Goal: Information Seeking & Learning: Learn about a topic

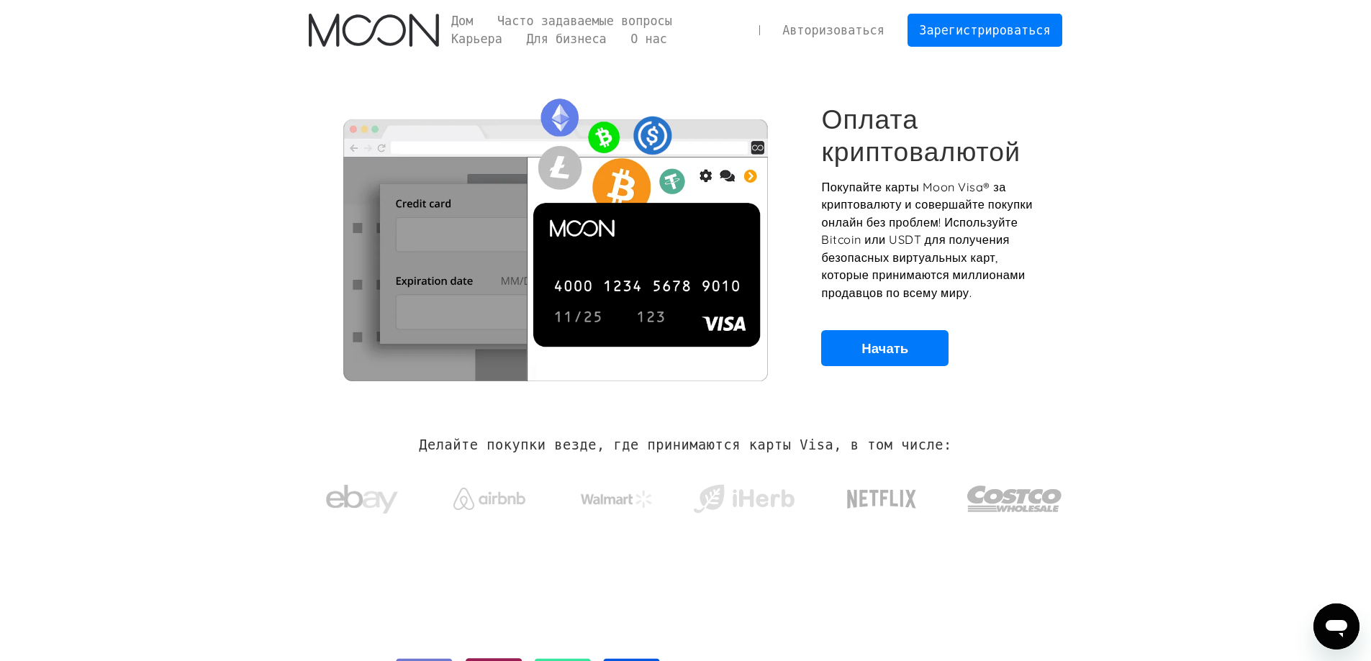
click at [1195, 120] on section "Оплата криптовалютой Покупайте карты Moon Visa® за криптовалюту и совершайте по…" at bounding box center [685, 234] width 1371 height 349
click at [562, 17] on font "Часто задаваемые вопросы" at bounding box center [584, 21] width 175 height 14
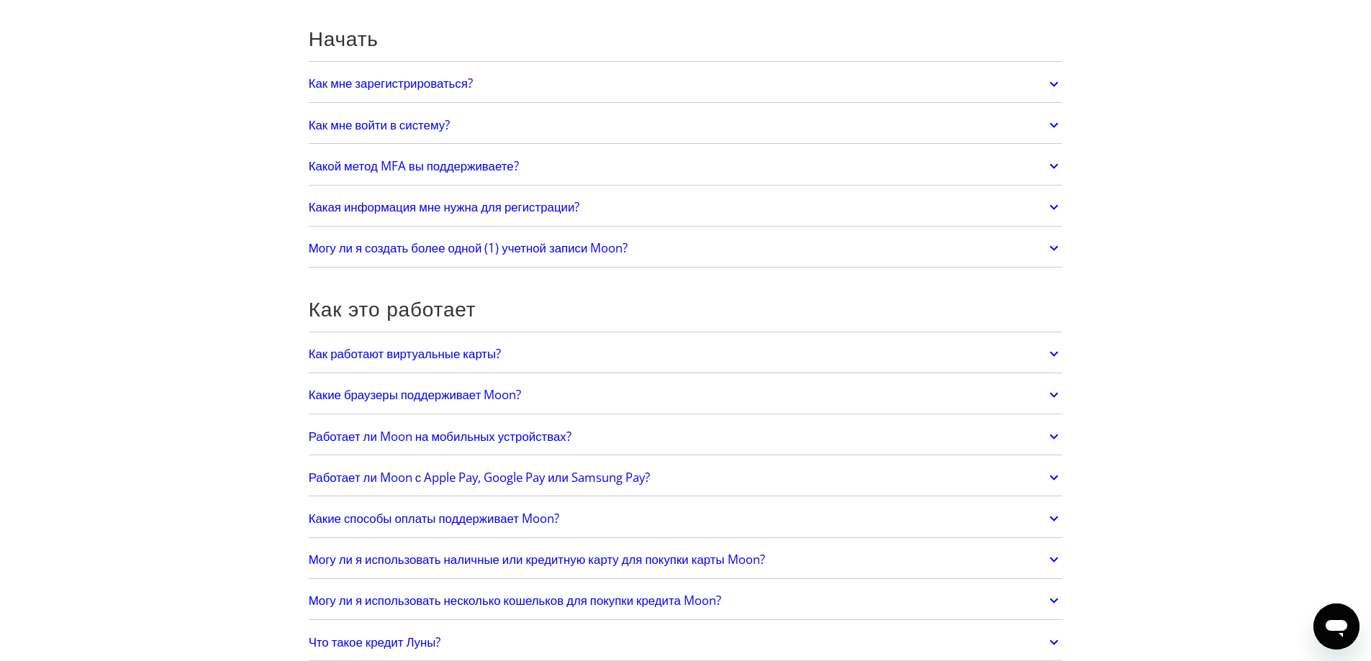
scroll to position [144, 0]
click at [502, 357] on font "Как работают виртуальные карты?" at bounding box center [405, 353] width 193 height 17
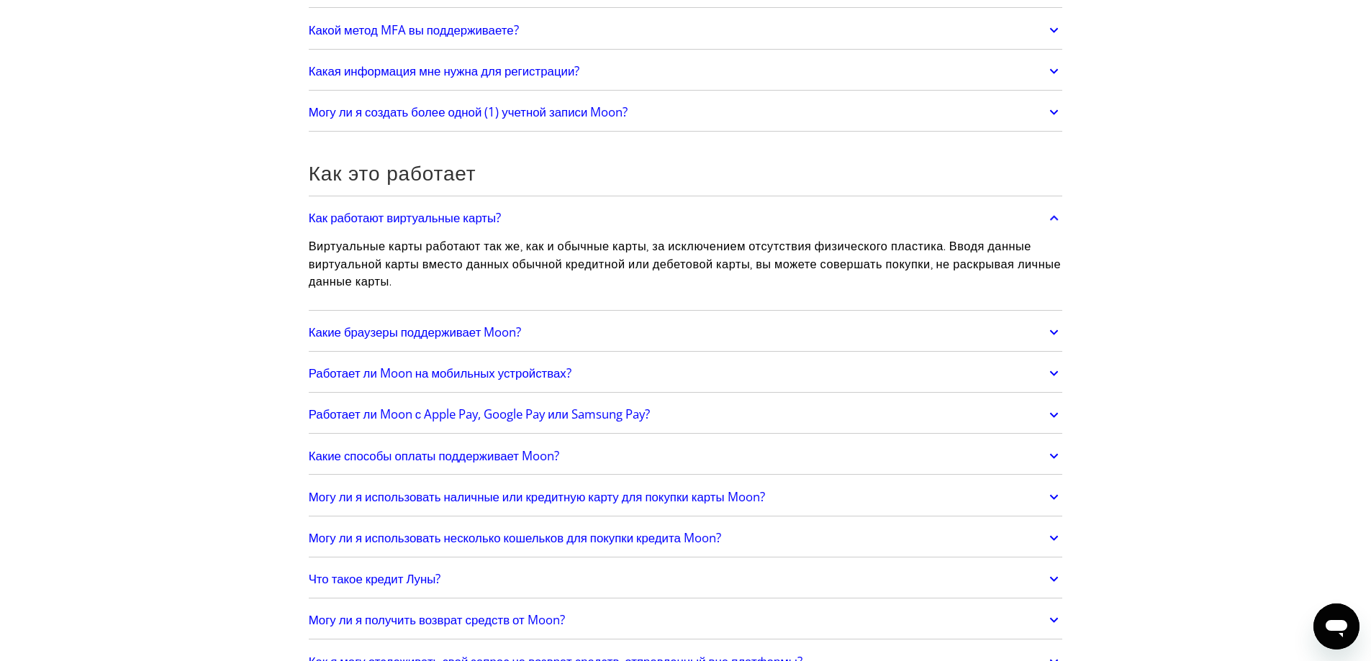
scroll to position [360, 0]
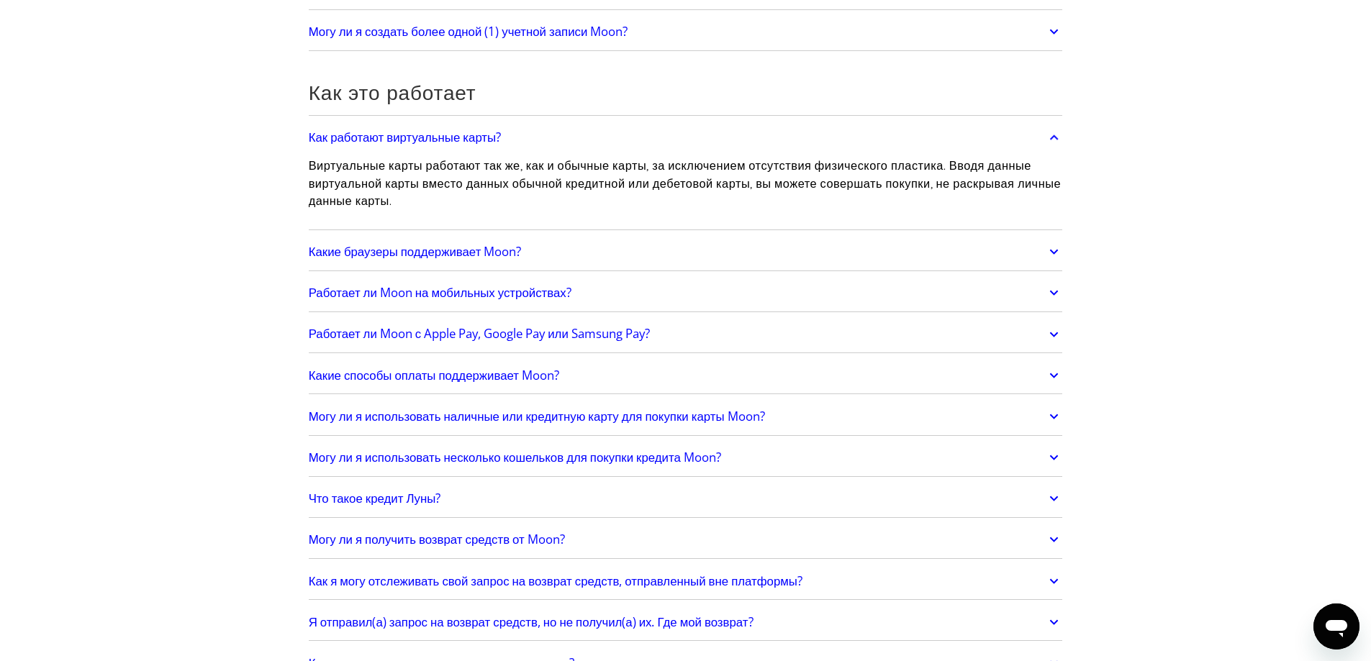
click at [450, 250] on font "Какие браузеры поддерживает Moon?" at bounding box center [415, 251] width 213 height 17
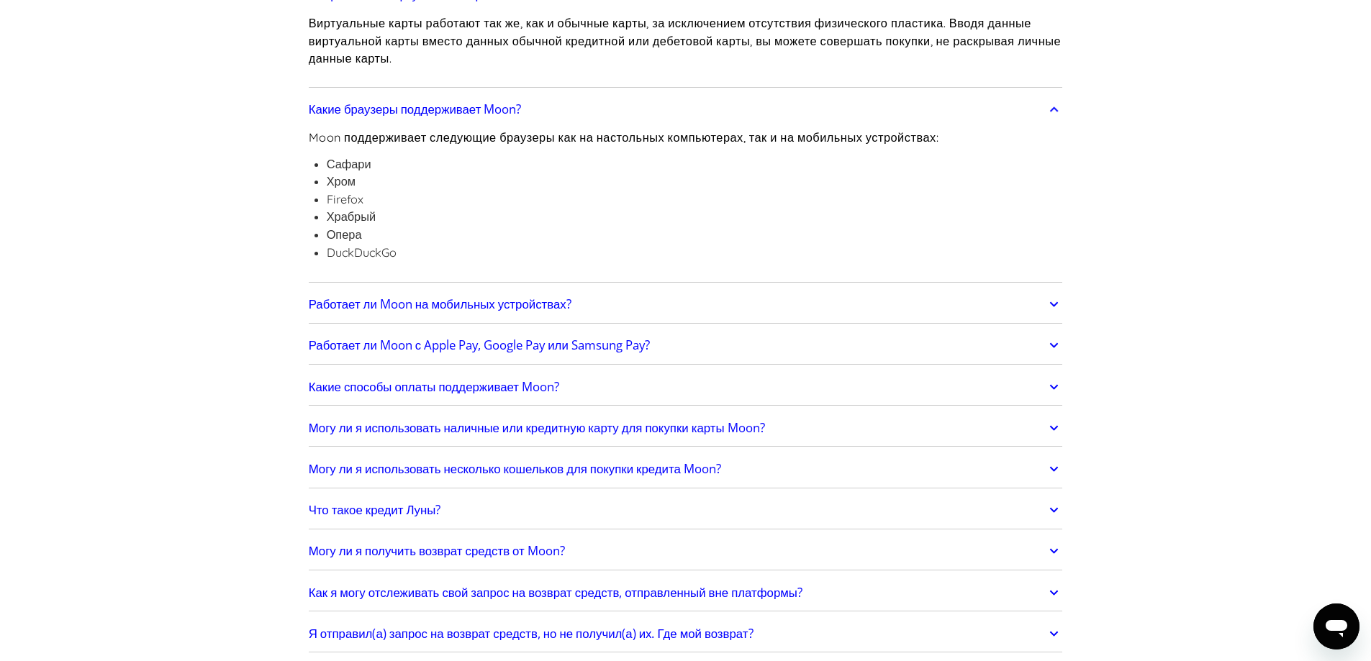
scroll to position [504, 0]
click at [449, 298] on font "Работает ли Moon на мобильных устройствах?" at bounding box center [440, 302] width 263 height 17
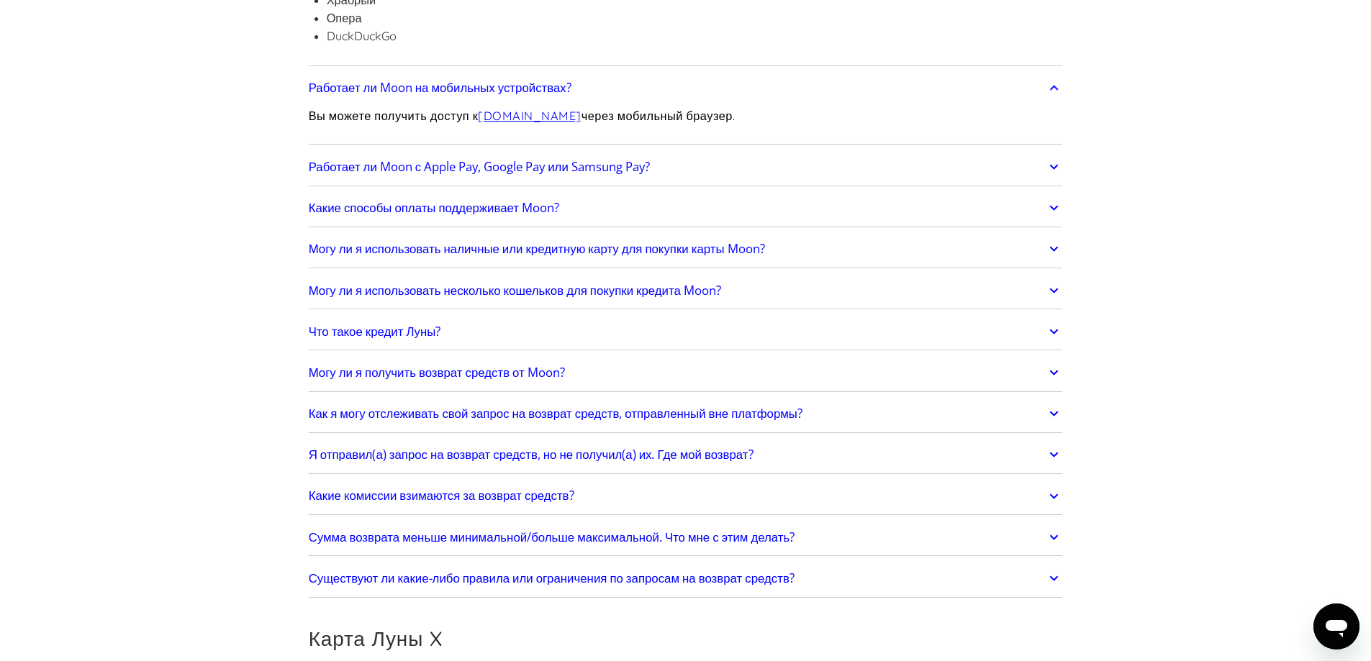
scroll to position [720, 0]
click at [504, 161] on font "Работает ли Moon с Apple Pay, Google Pay или Samsung Pay?" at bounding box center [479, 166] width 341 height 17
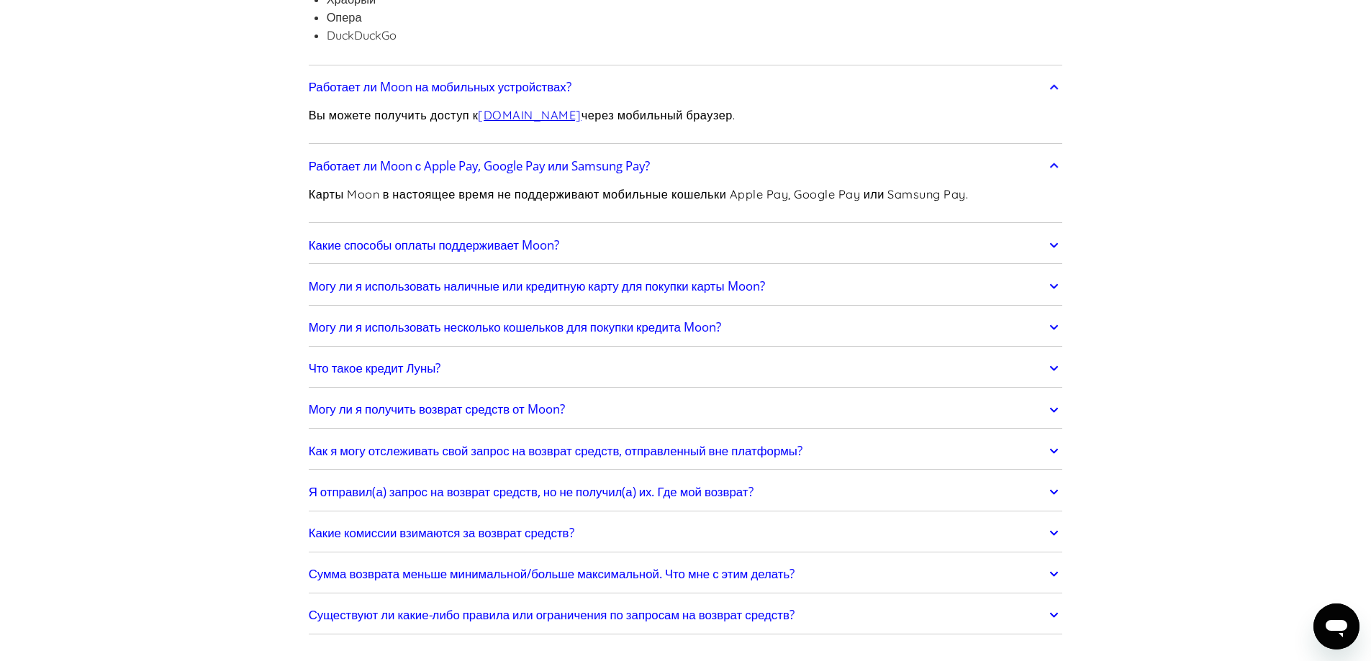
click at [493, 263] on div "Какие способы оплаты поддерживает Moon? Moon поддерживает оплату биткоинами в б…" at bounding box center [686, 245] width 754 height 37
click at [490, 248] on font "Какие способы оплаты поддерживает Moon?" at bounding box center [434, 245] width 250 height 17
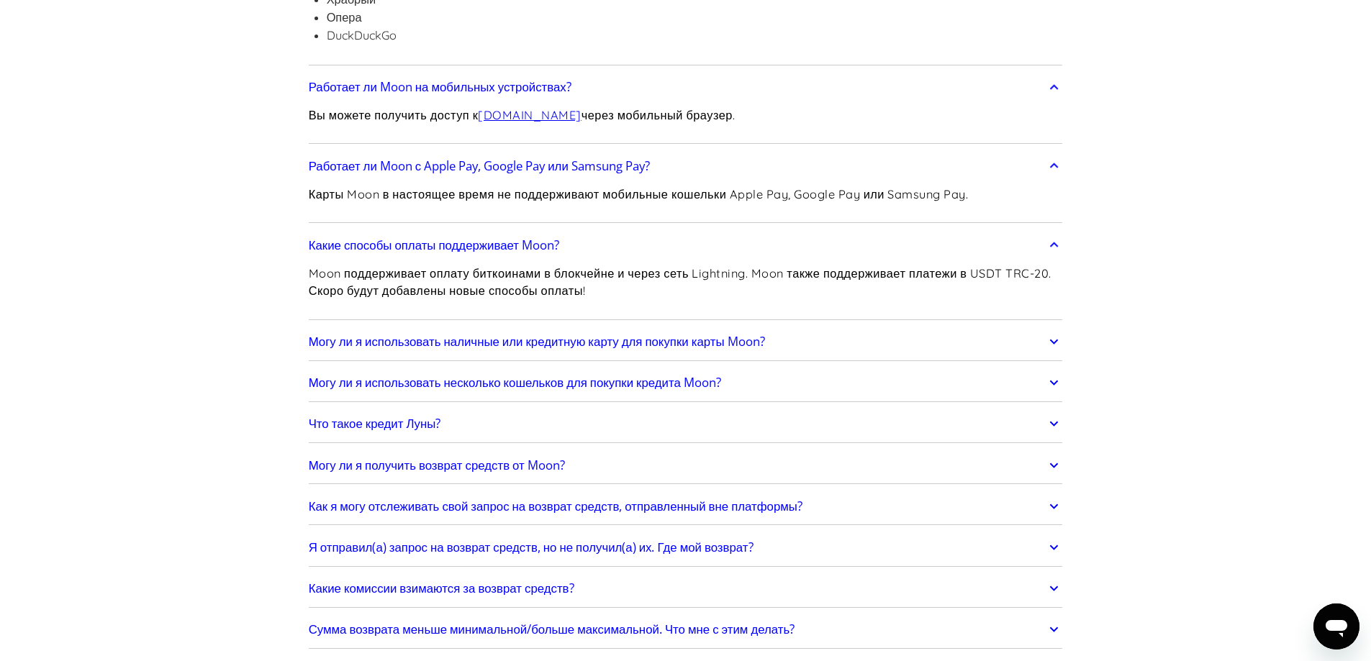
click at [497, 333] on font "Могу ли я использовать наличные или кредитную карту для покупки карты Moon?" at bounding box center [537, 341] width 456 height 17
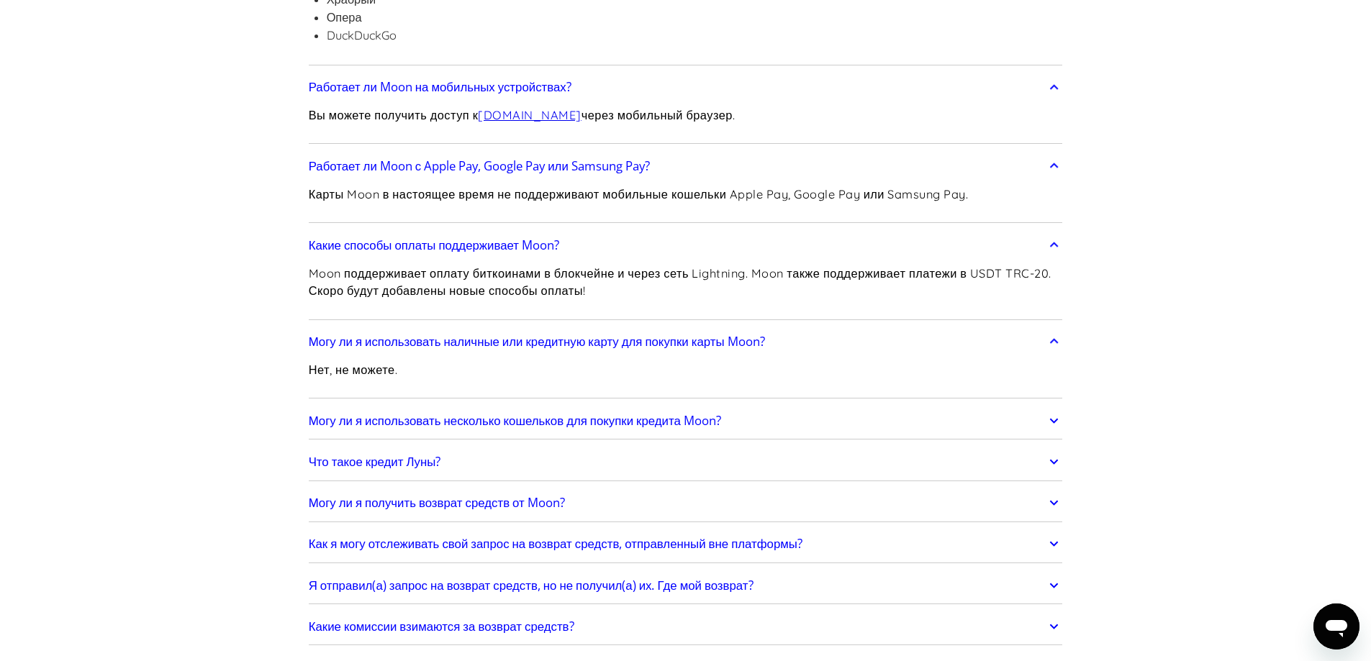
click at [493, 428] on font "Могу ли я использовать несколько кошельков для покупки кредита Moon?" at bounding box center [515, 420] width 412 height 17
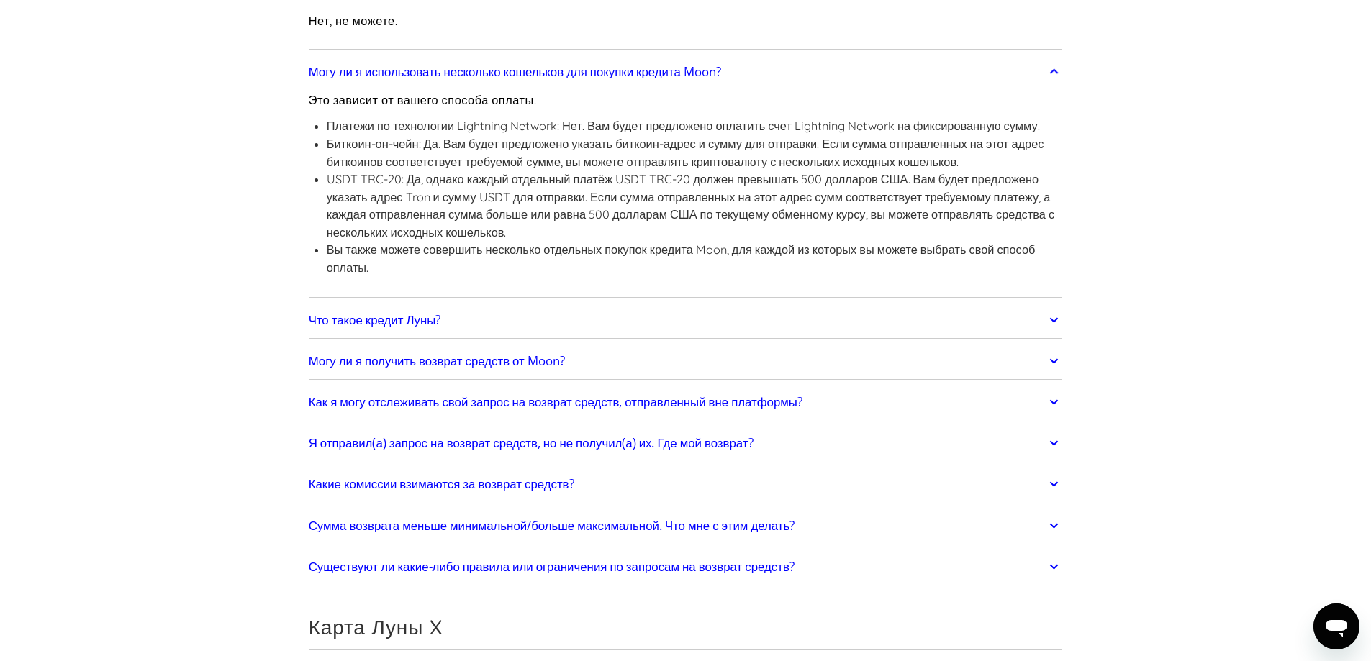
scroll to position [1079, 0]
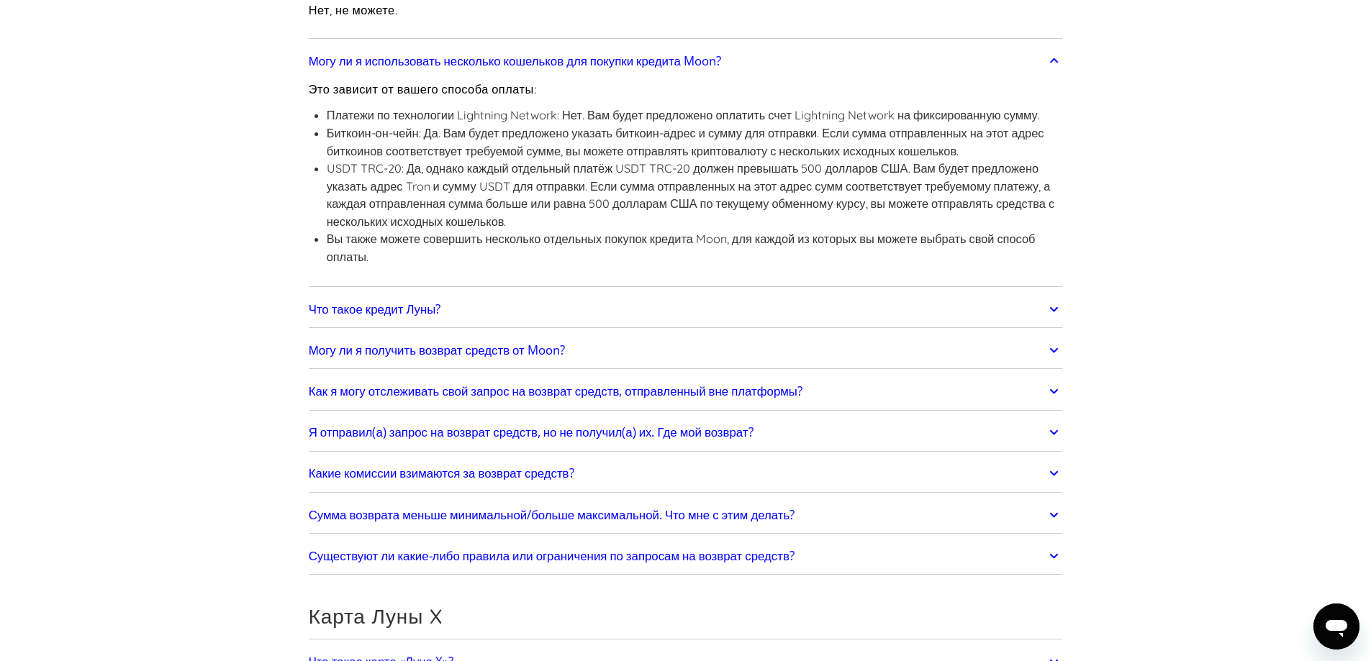
click at [420, 307] on font "Что такое кредит Луны?" at bounding box center [375, 309] width 132 height 17
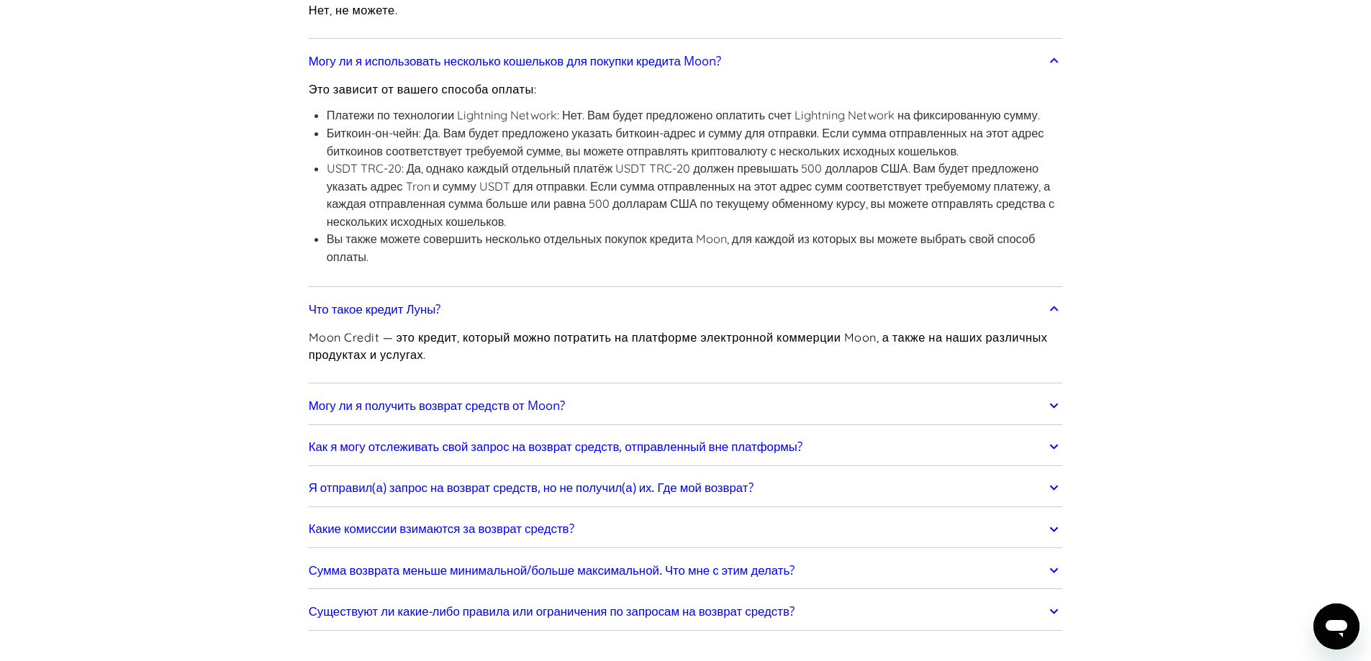
click at [460, 405] on font "Могу ли я получить возврат средств от Moon?" at bounding box center [437, 405] width 256 height 17
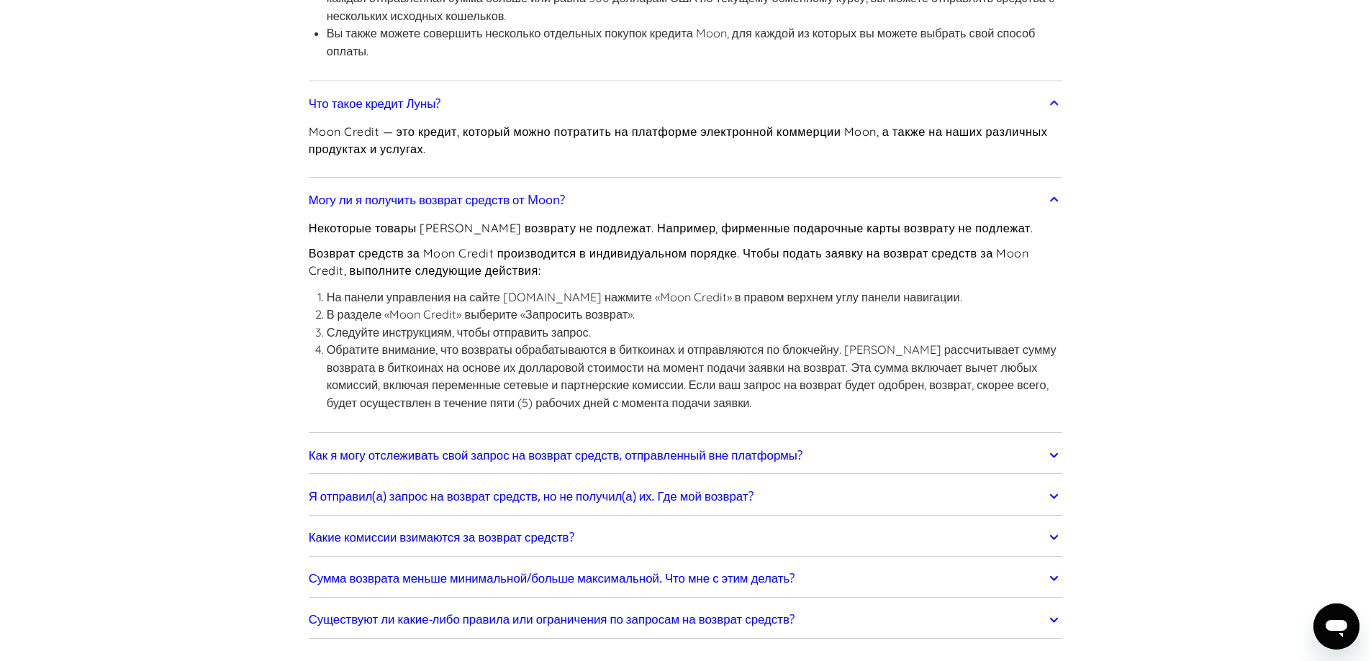
scroll to position [1367, 0]
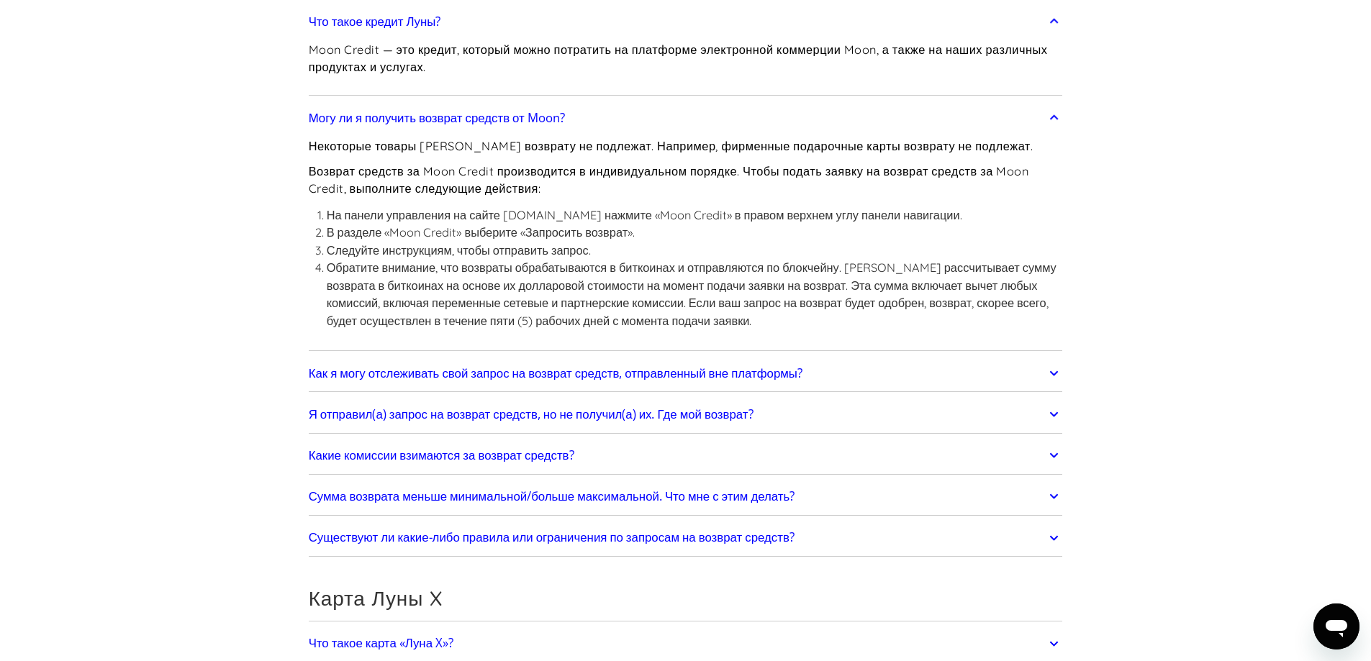
click at [463, 385] on link "Как я могу отслеживать свой запрос на возврат средств, отправленный вне платфор…" at bounding box center [686, 373] width 754 height 30
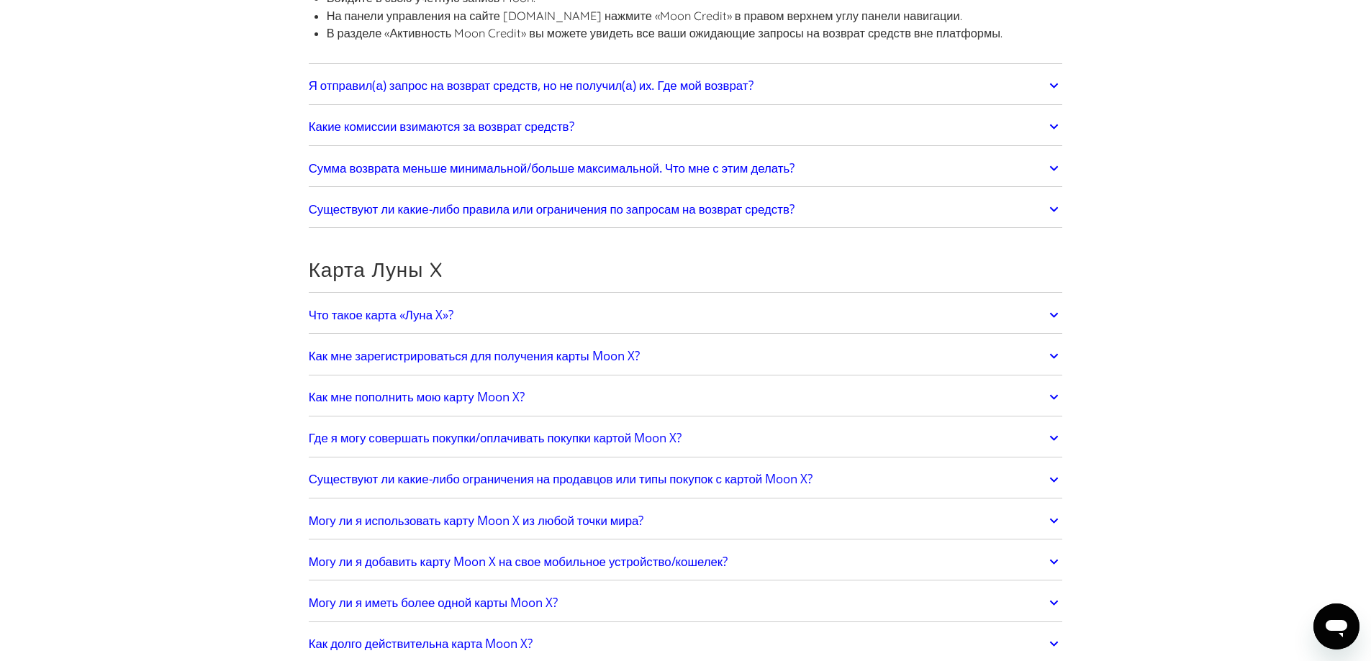
scroll to position [1871, 0]
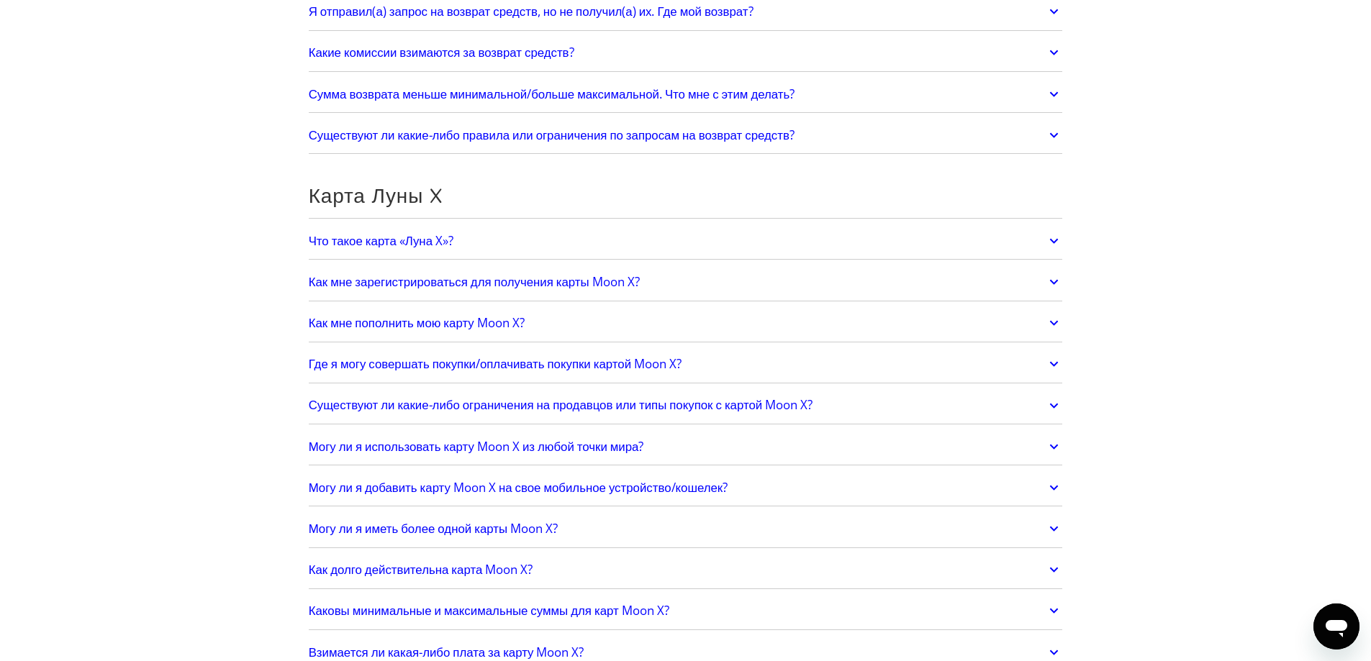
click at [535, 50] on font "Какие комиссии взимаются за возврат средств?" at bounding box center [442, 52] width 266 height 17
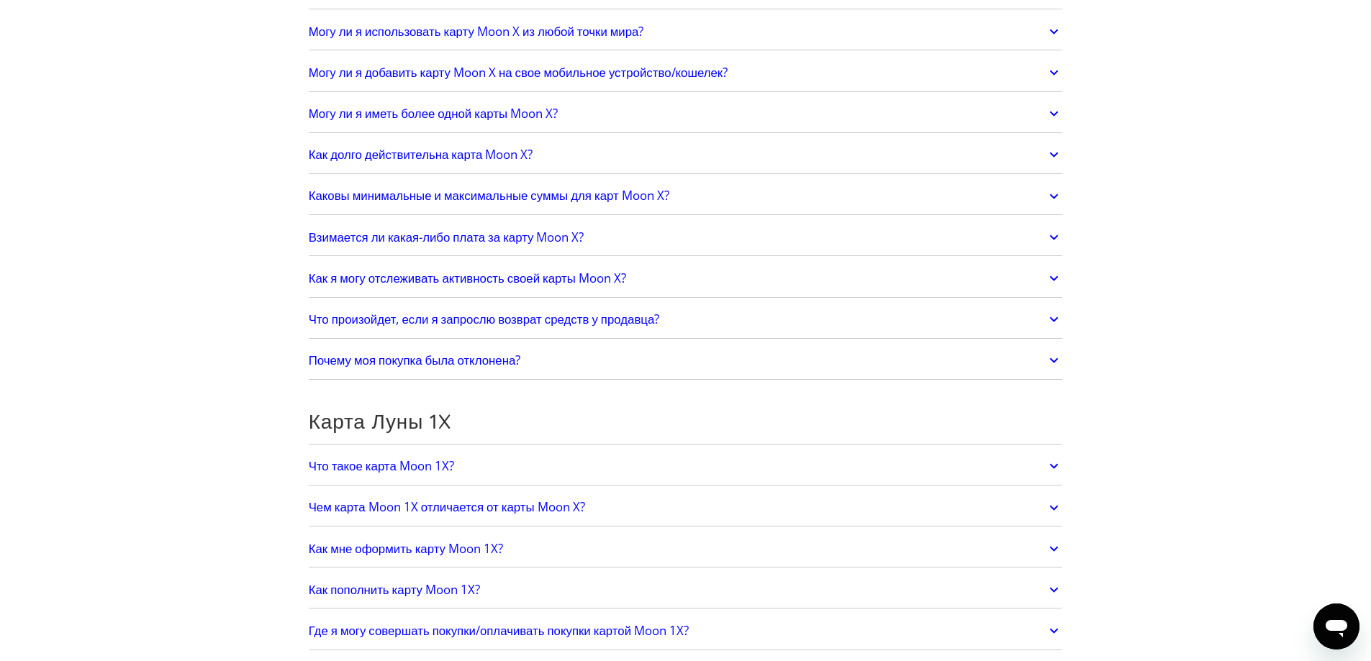
scroll to position [2518, 0]
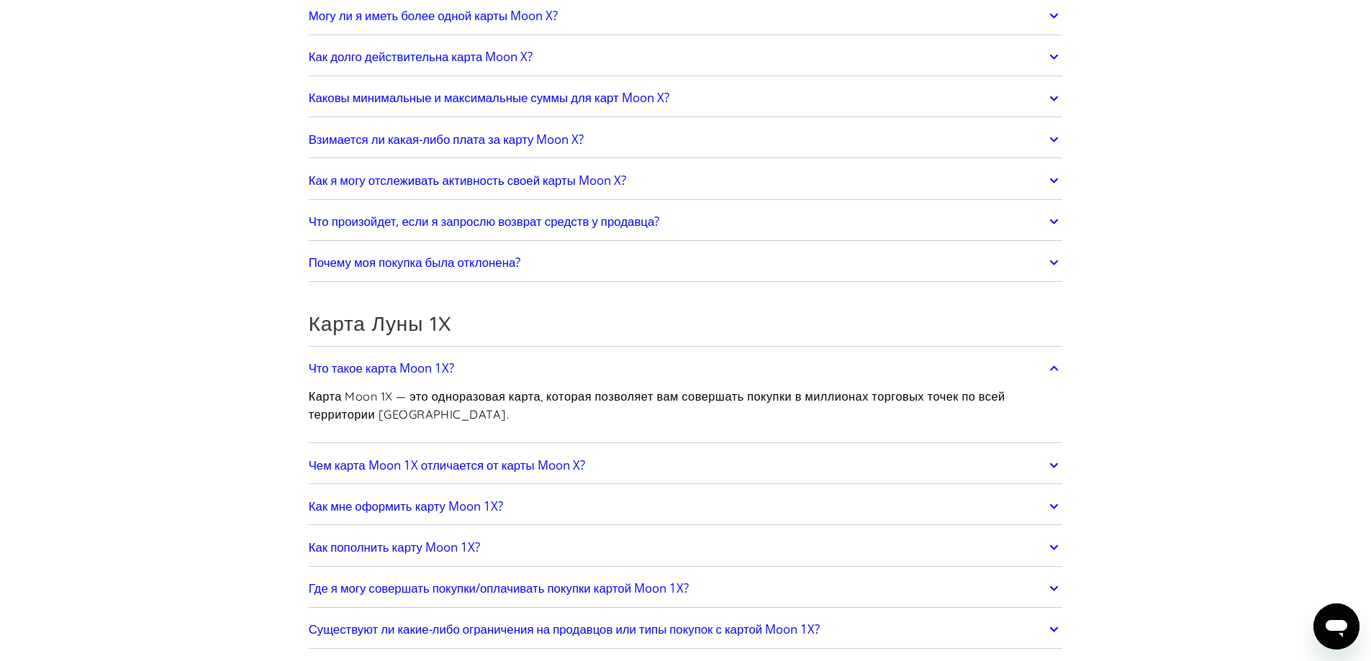
scroll to position [2087, 0]
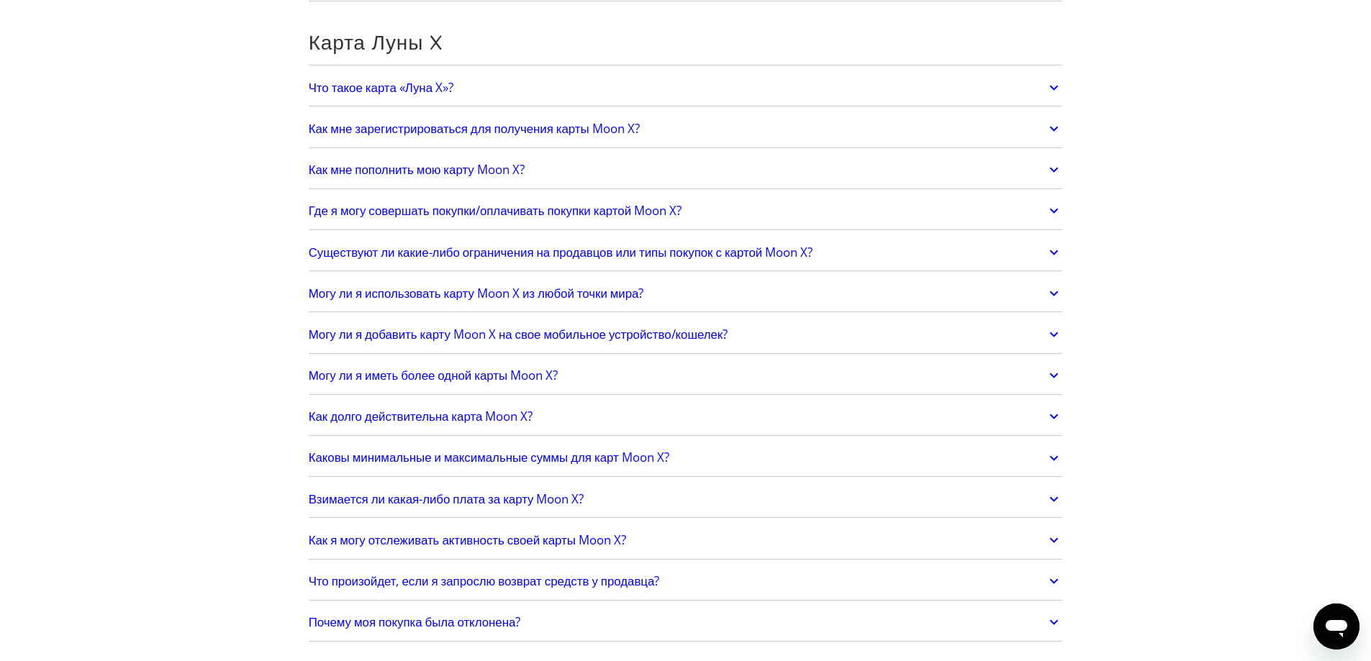
click at [388, 81] on font "Что такое карта «Луна X»?" at bounding box center [381, 87] width 145 height 17
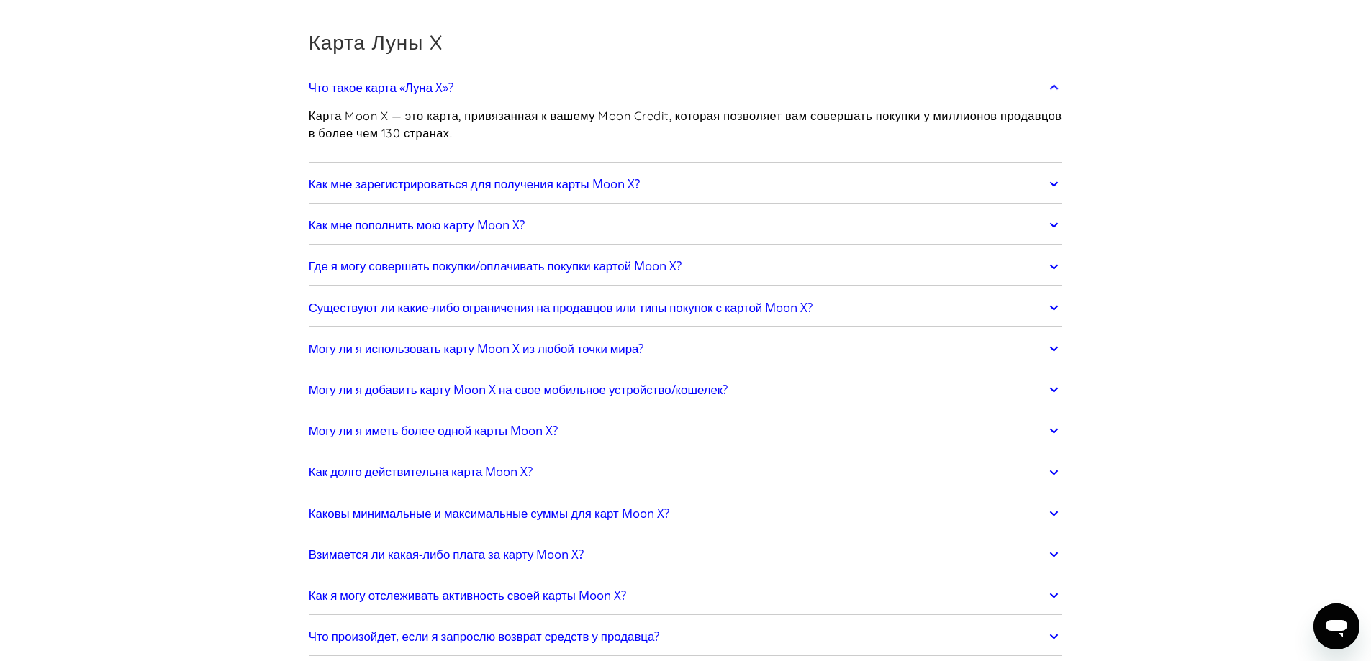
click at [390, 183] on font "Как мне зарегистрироваться для получения карты Moon X?" at bounding box center [474, 184] width 331 height 17
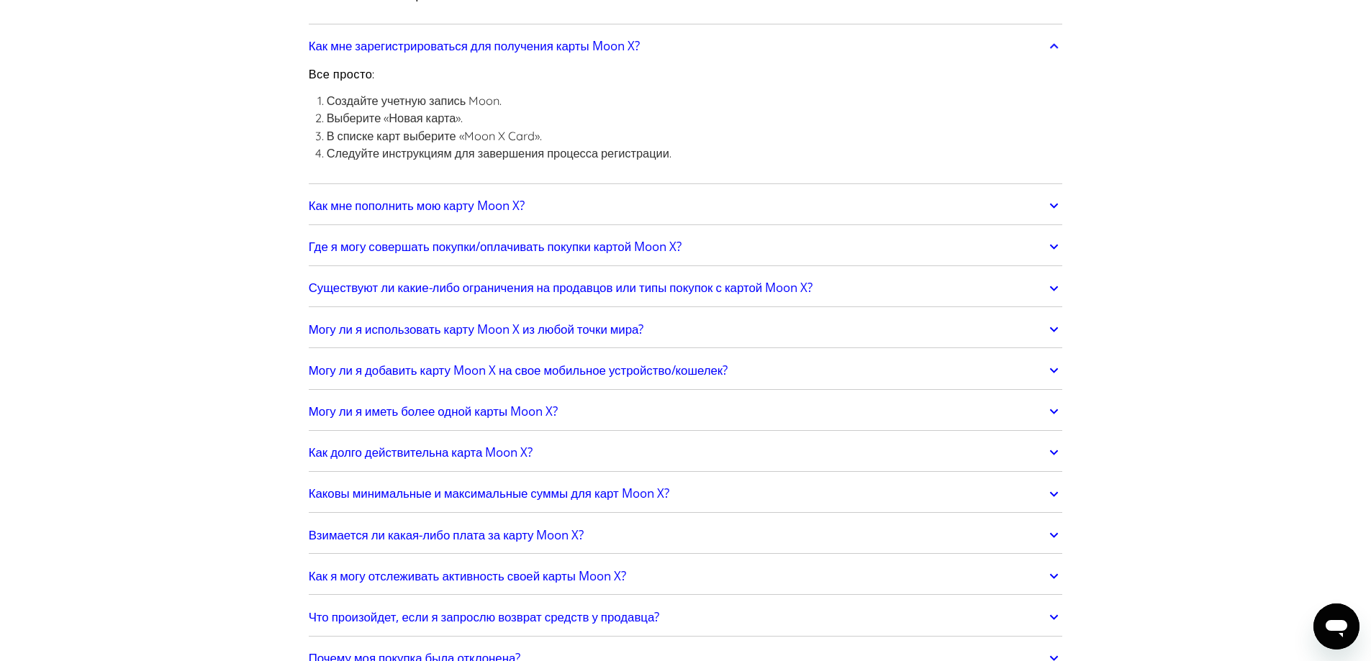
scroll to position [2231, 0]
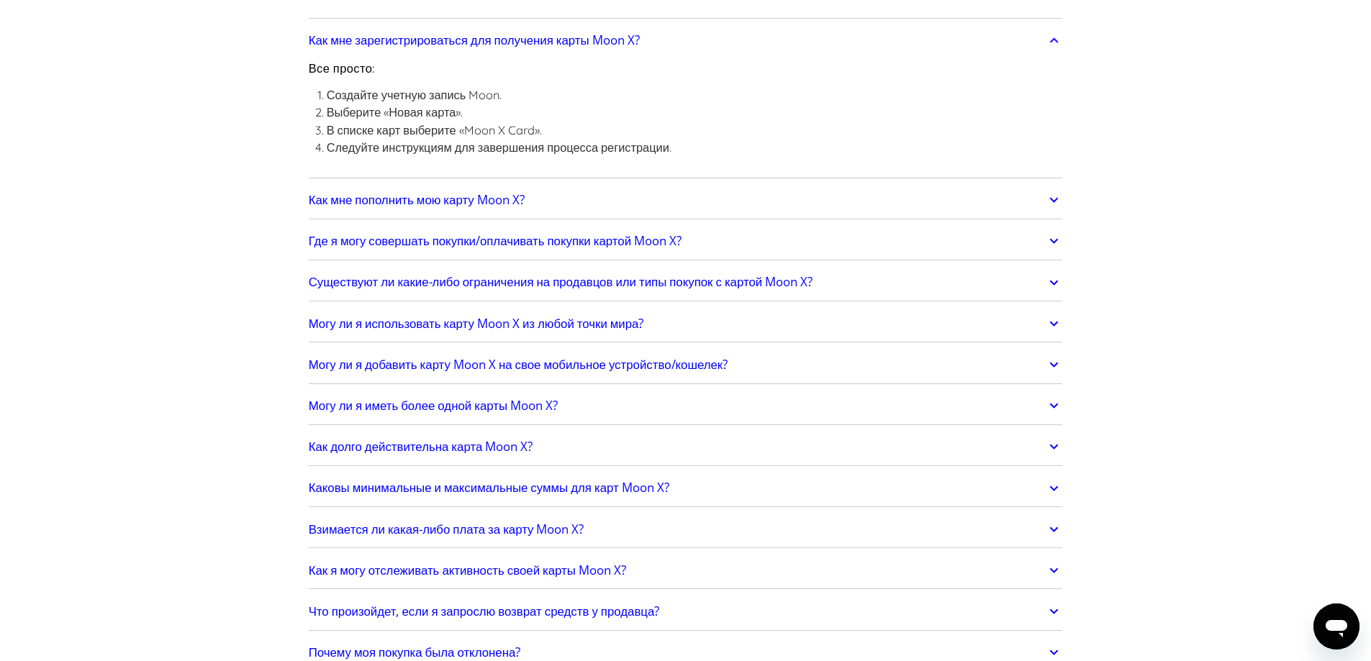
click at [418, 199] on font "Как мне пополнить мою карту Moon X?" at bounding box center [417, 199] width 216 height 17
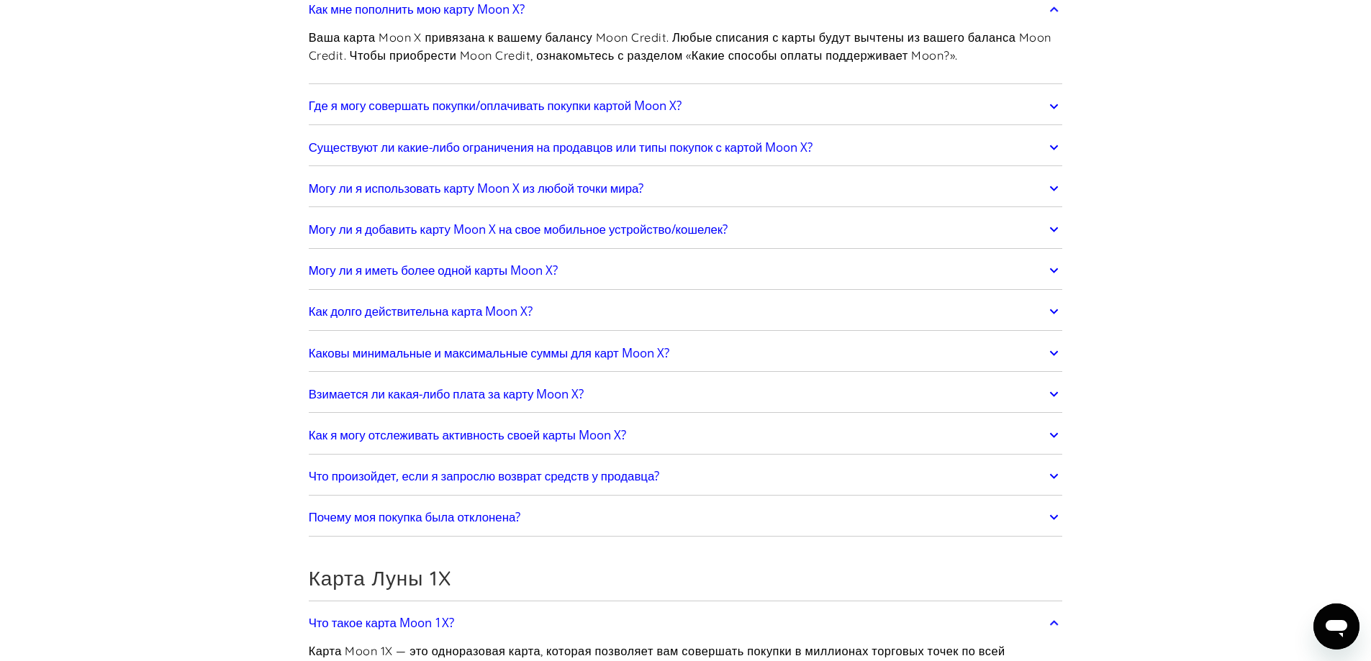
scroll to position [2447, 0]
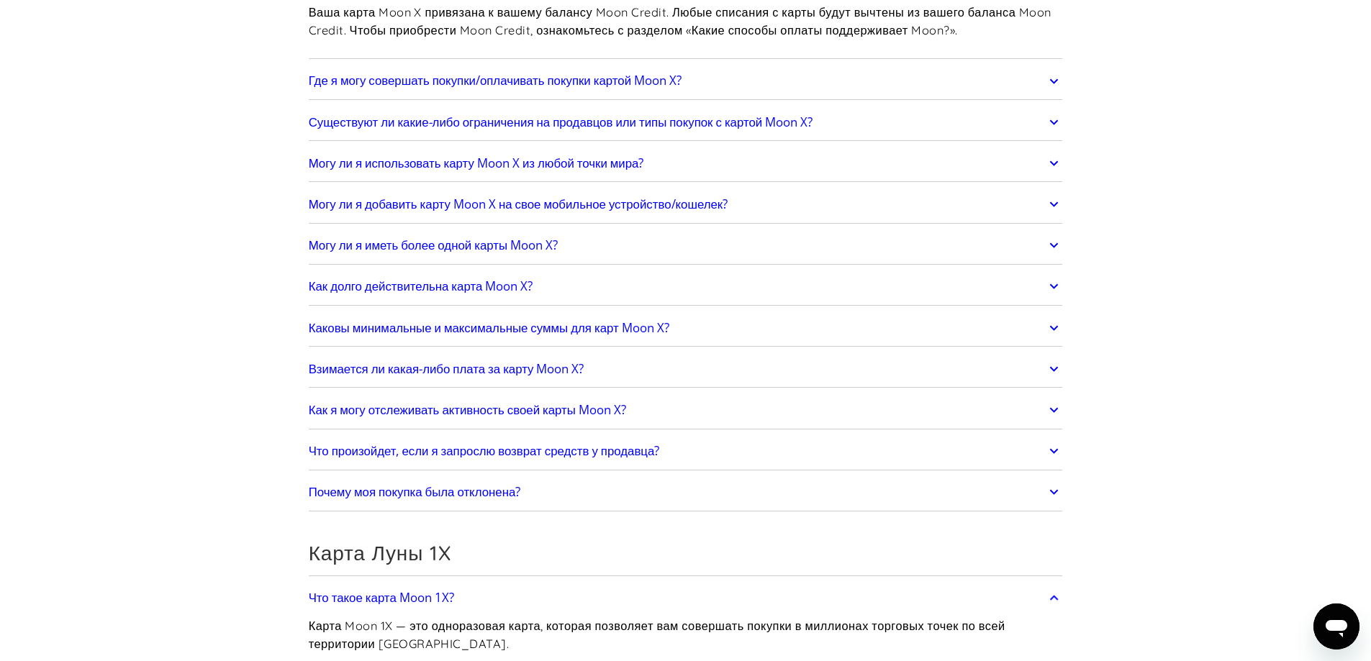
click at [418, 199] on font "Могу ли я добавить карту Moon X на свое мобильное устройство/кошелек?" at bounding box center [519, 204] width 420 height 17
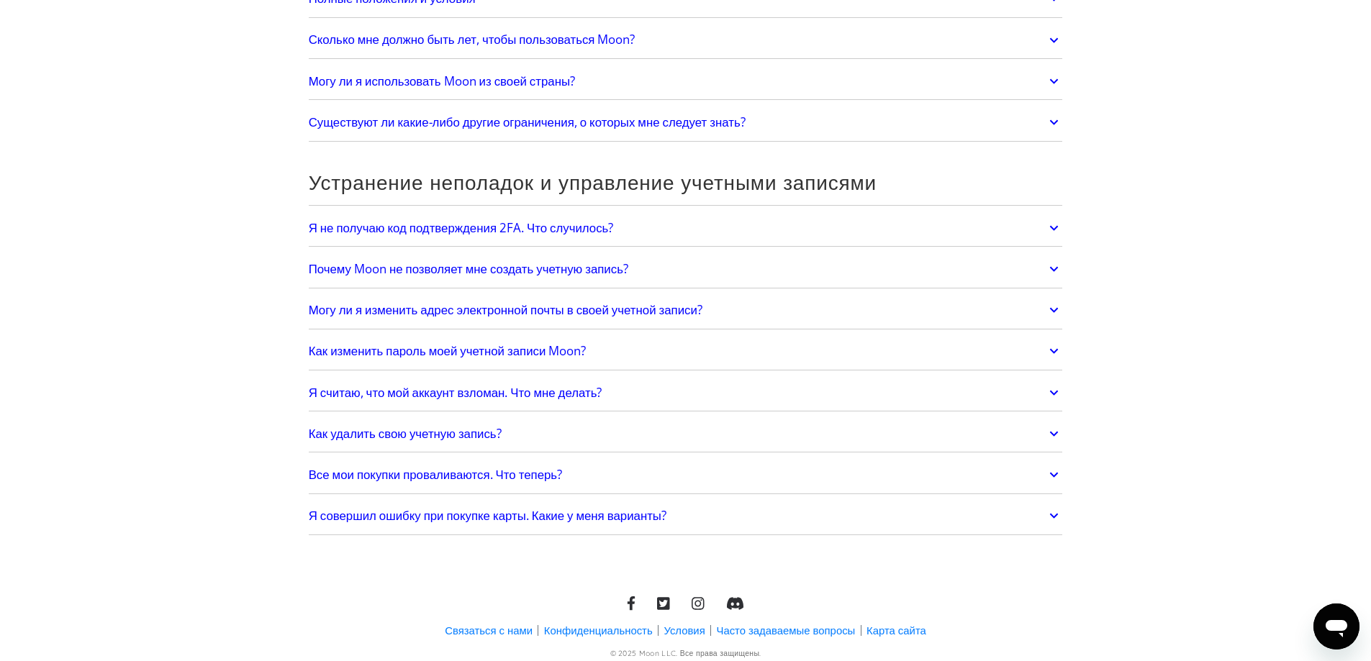
scroll to position [4317, 0]
